Goal: Contribute content: Add original content to the website for others to see

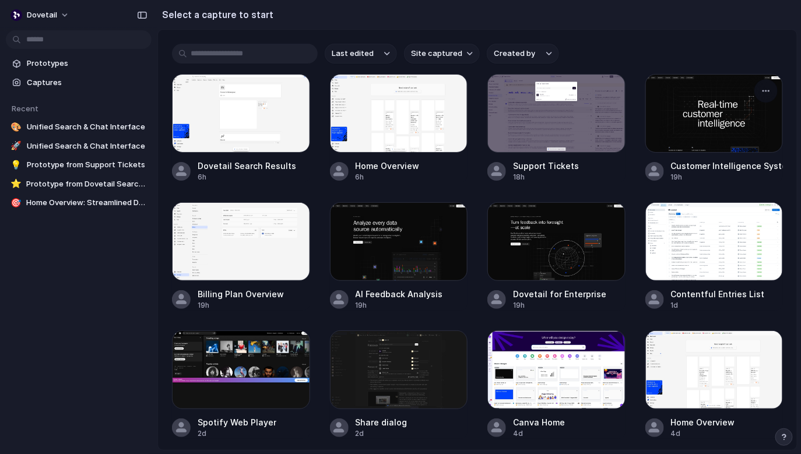
click at [708, 121] on div at bounding box center [715, 113] width 138 height 79
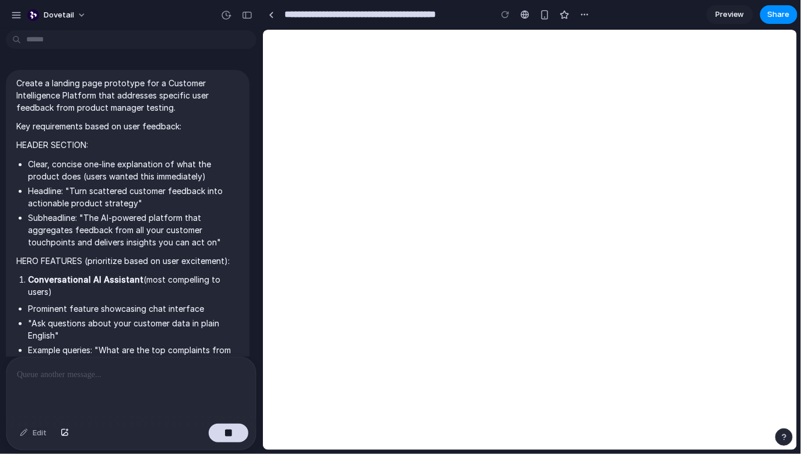
scroll to position [647, 0]
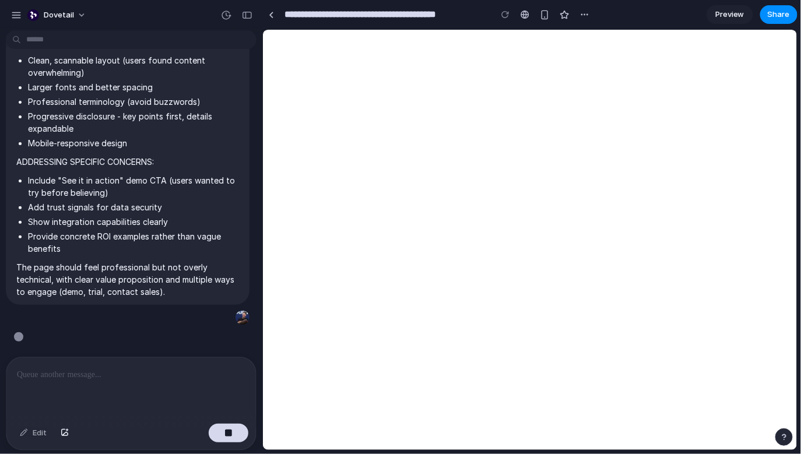
type input "**********"
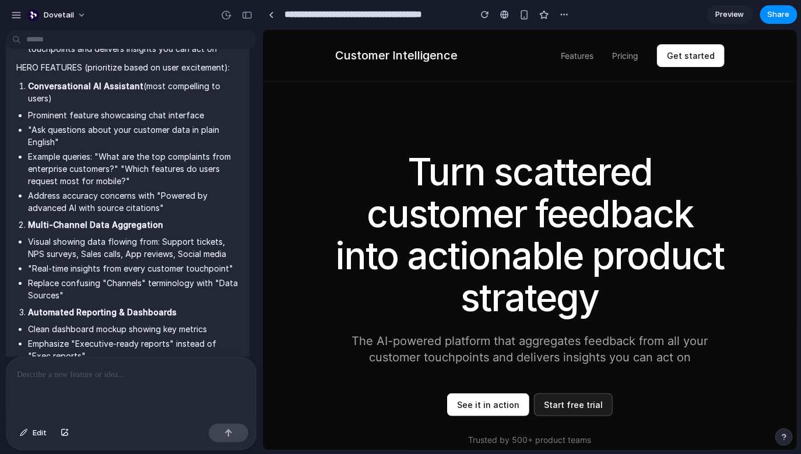
scroll to position [0, 0]
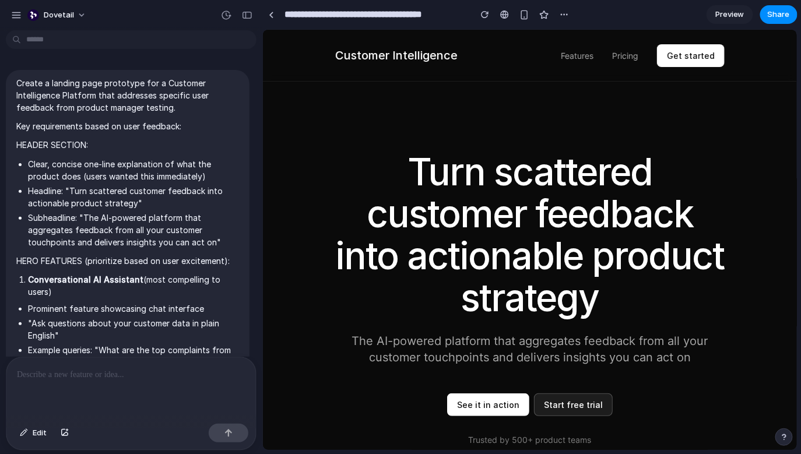
click at [26, 82] on p "Create a landing page prototype for a Customer Intelligence Platform that addre…" at bounding box center [127, 95] width 223 height 37
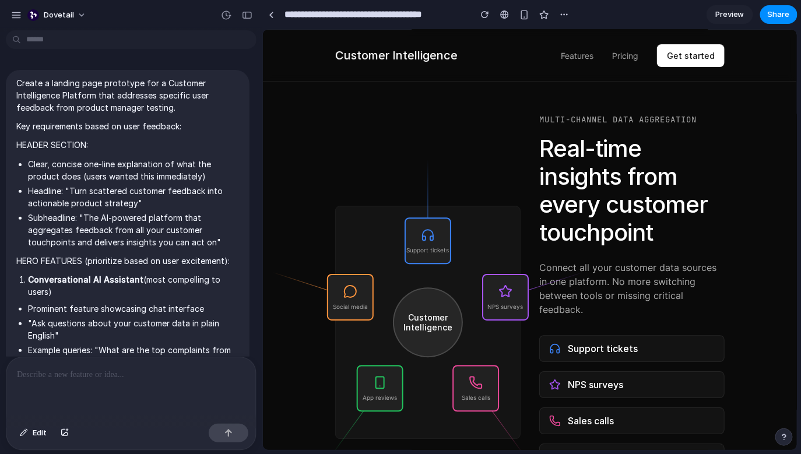
scroll to position [955, 0]
click at [502, 13] on div at bounding box center [504, 14] width 9 height 9
click at [562, 15] on div "button" at bounding box center [564, 14] width 9 height 9
click at [562, 15] on div "Duplicate Delete" at bounding box center [400, 227] width 801 height 454
click at [768, 15] on button "Share" at bounding box center [779, 14] width 37 height 19
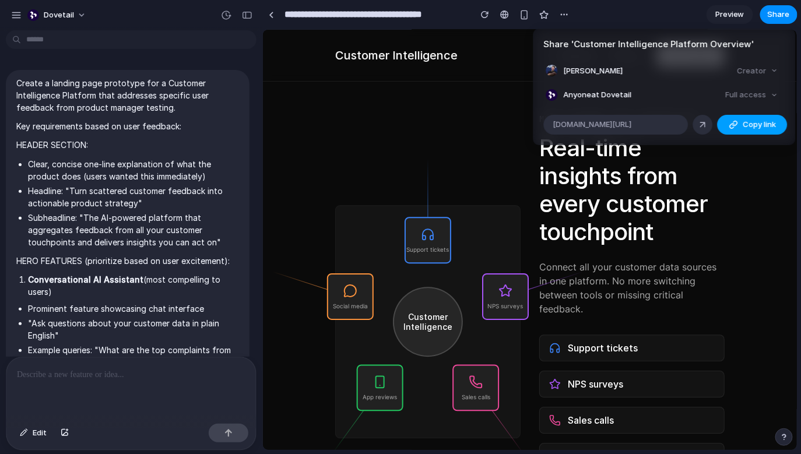
click at [737, 122] on div "button" at bounding box center [733, 124] width 9 height 9
click at [494, 27] on div "Share ' Customer Intelligence Platform Overview ' Benjamin Humphrey Creator Any…" at bounding box center [400, 227] width 801 height 454
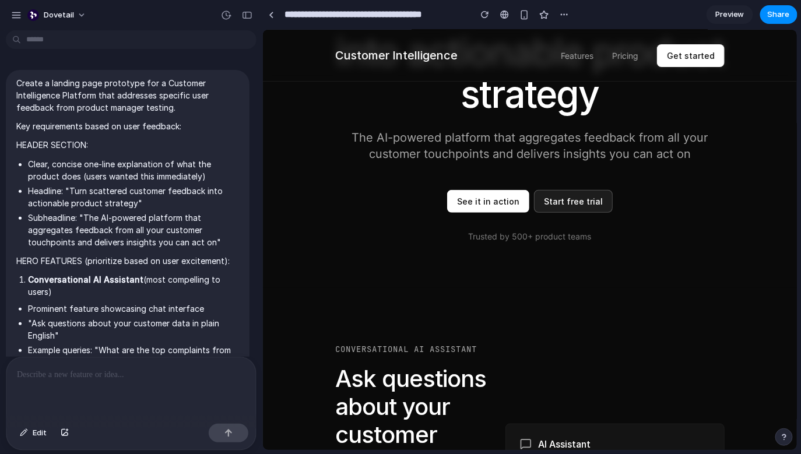
scroll to position [0, 0]
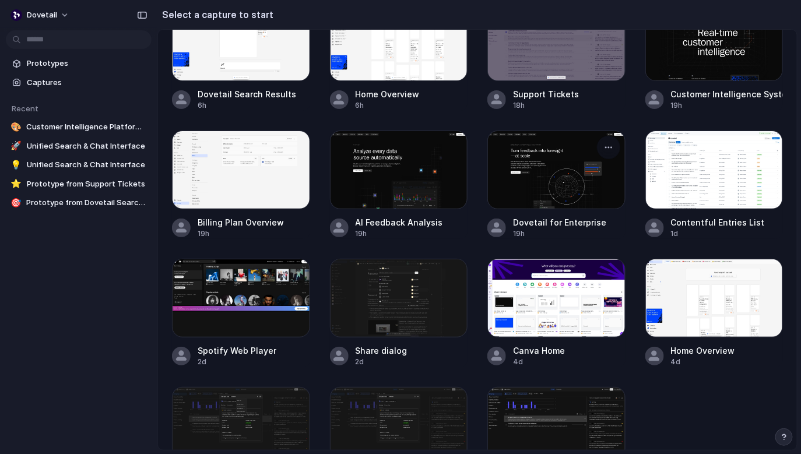
scroll to position [79, 0]
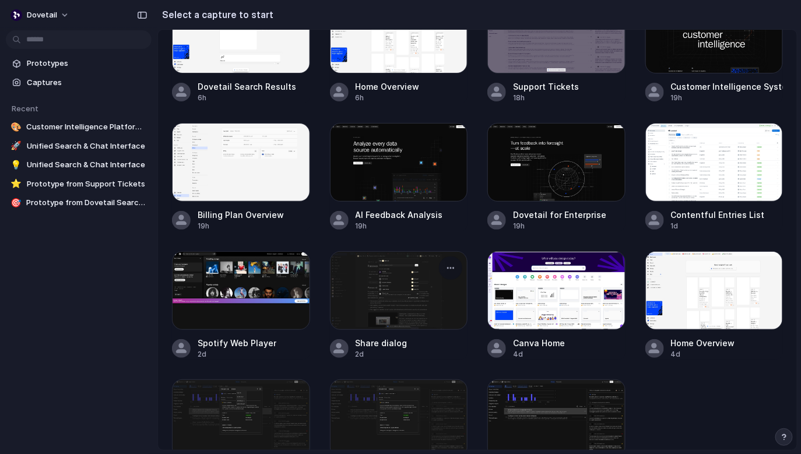
click at [415, 300] on div at bounding box center [399, 290] width 138 height 79
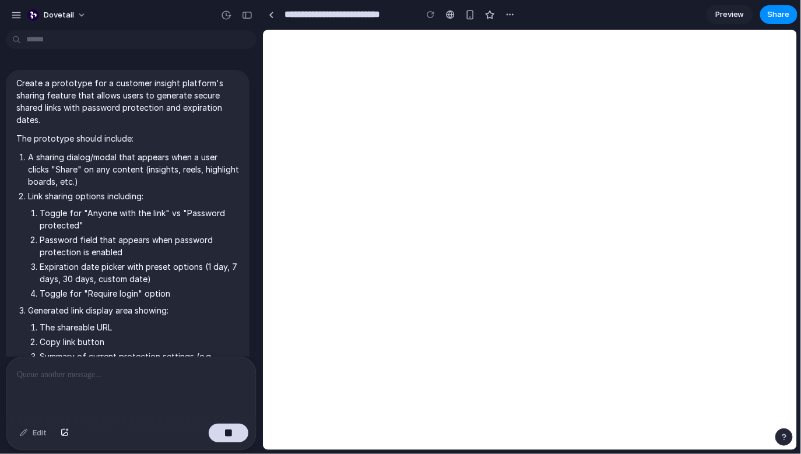
scroll to position [307, 0]
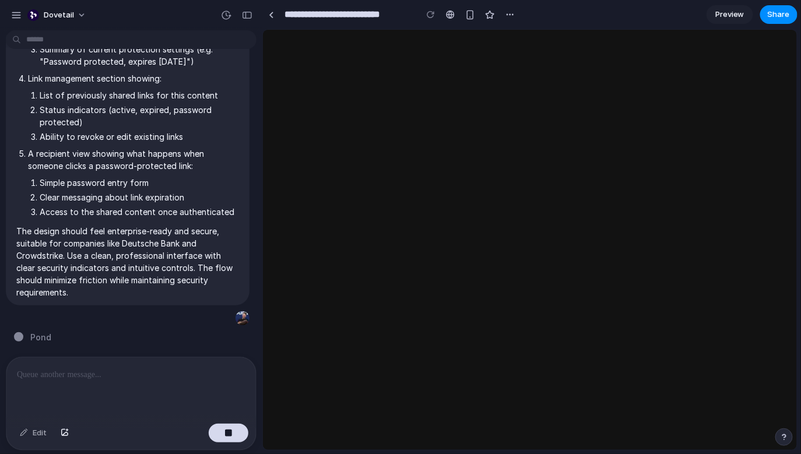
type input "**********"
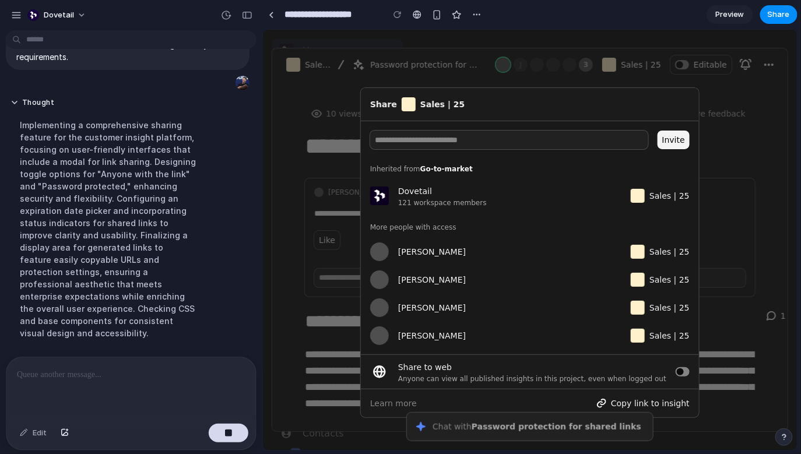
scroll to position [546, 0]
